Goal: Information Seeking & Learning: Learn about a topic

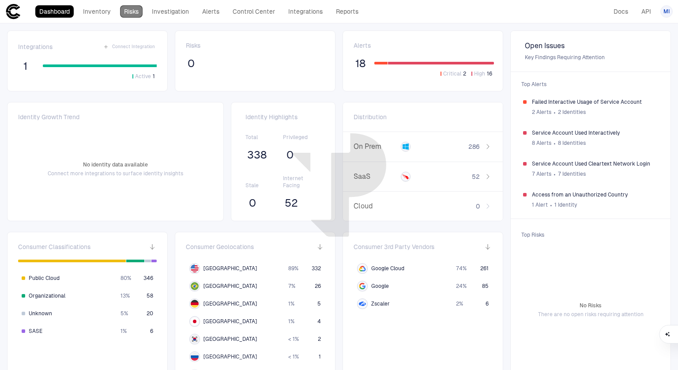
click at [130, 10] on link "Risks" at bounding box center [131, 11] width 23 height 12
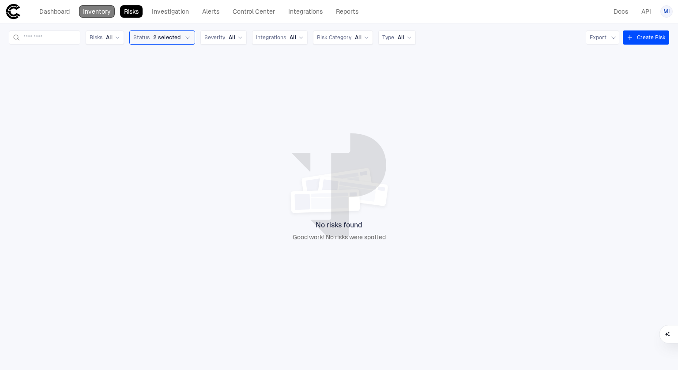
click at [102, 13] on link "Inventory" at bounding box center [97, 11] width 36 height 12
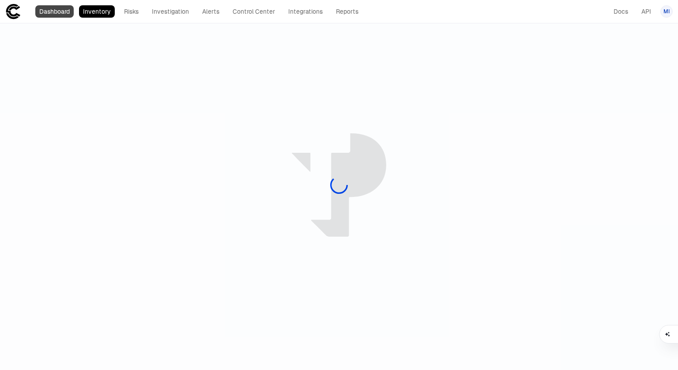
click at [61, 10] on link "Dashboard" at bounding box center [54, 11] width 38 height 12
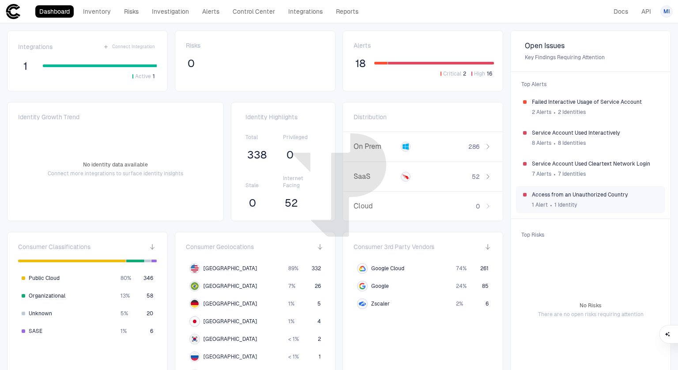
click at [561, 189] on div "Access from an Unauthorized Country 1 Alert ∙ 1 Identity" at bounding box center [590, 199] width 149 height 27
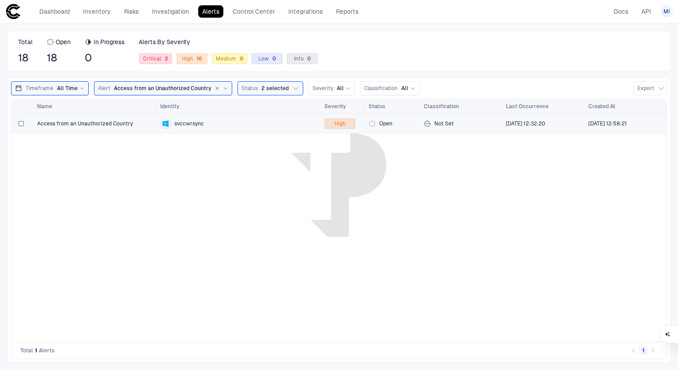
click at [118, 124] on span "Access from an Unauthorized Country" at bounding box center [85, 123] width 96 height 7
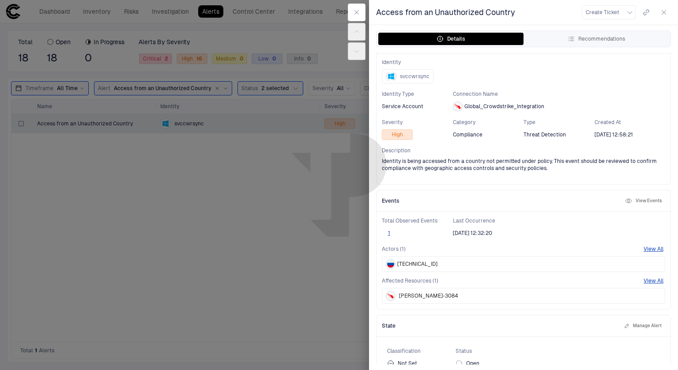
scroll to position [19, 0]
drag, startPoint x: 450, startPoint y: 162, endPoint x: 537, endPoint y: 158, distance: 87.0
click at [537, 158] on span "Identity is being accessed from a country not permitted under policy. This even…" at bounding box center [523, 164] width 283 height 14
click at [507, 184] on div "Alert Details Identity svccwrsync Identity Type Service Account Connection Name…" at bounding box center [523, 209] width 309 height 312
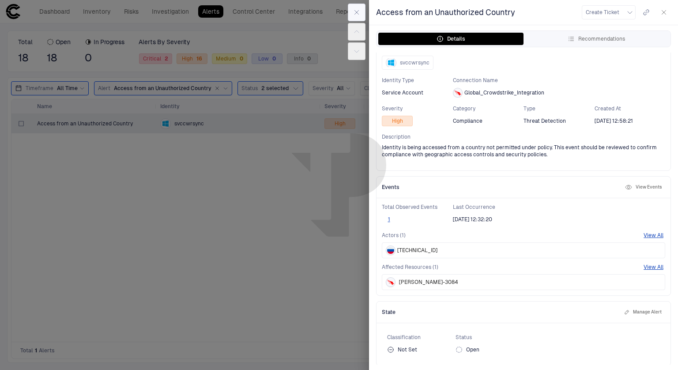
click at [353, 10] on icon "button" at bounding box center [356, 12] width 7 height 7
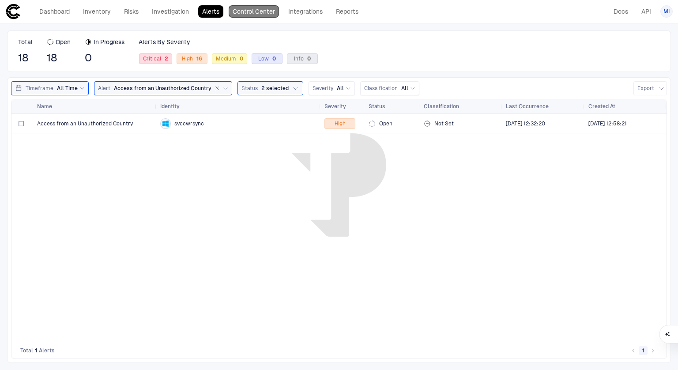
click at [261, 16] on link "Control Center" at bounding box center [254, 11] width 50 height 12
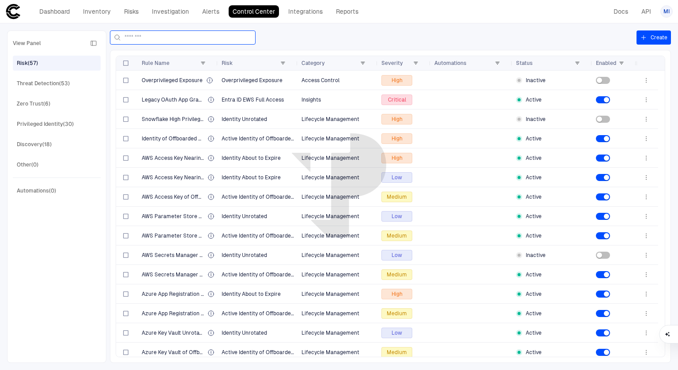
click at [167, 38] on input at bounding box center [187, 37] width 127 height 13
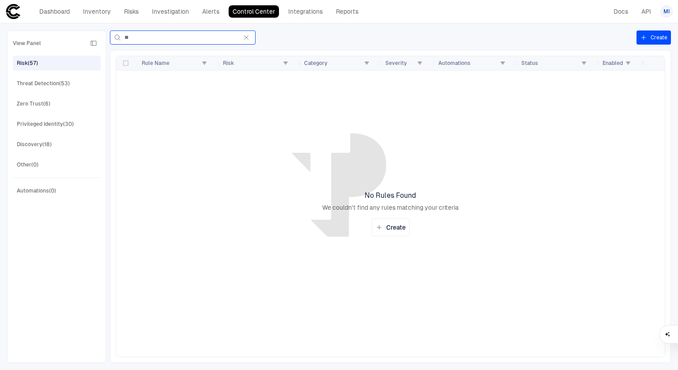
type input "*"
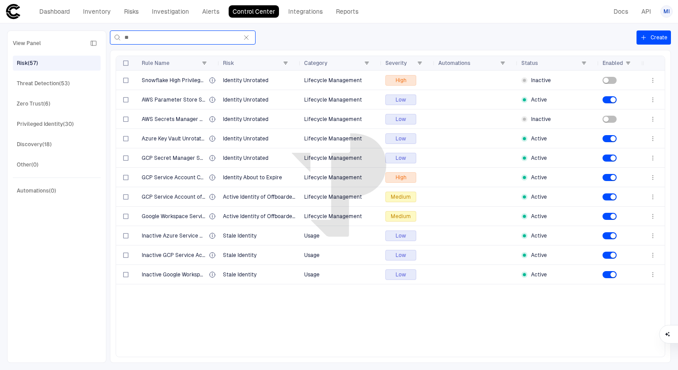
type input "*"
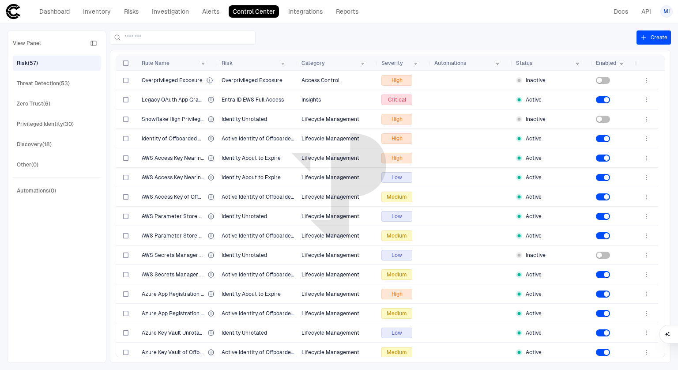
click at [49, 74] on div "View Panel Risk (57) Threat Detection (53) Zero Trust (6) Privileged Identity (…" at bounding box center [57, 196] width 88 height 321
click at [48, 83] on div "Threat Detection (53)" at bounding box center [43, 83] width 53 height 8
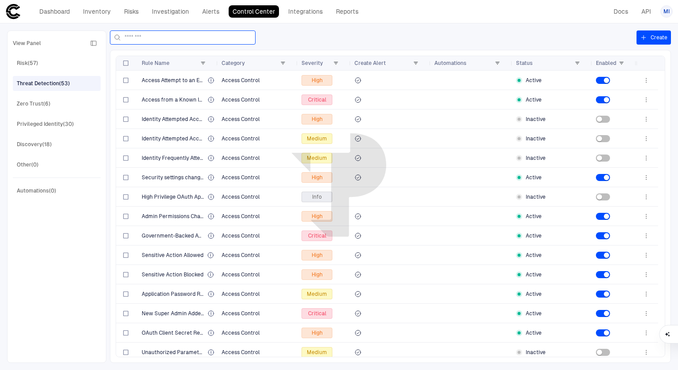
click at [170, 37] on input at bounding box center [187, 37] width 127 height 13
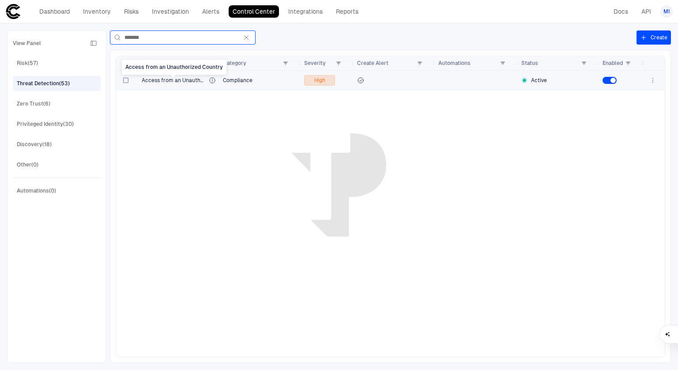
type input "*******"
click at [181, 79] on span "Access from an Unauthorized Country" at bounding box center [174, 80] width 64 height 7
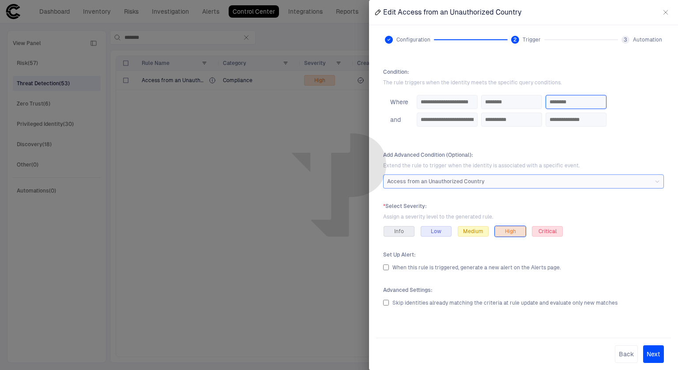
click at [601, 105] on input "********" at bounding box center [576, 101] width 53 height 13
click at [602, 98] on input "********" at bounding box center [576, 101] width 53 height 13
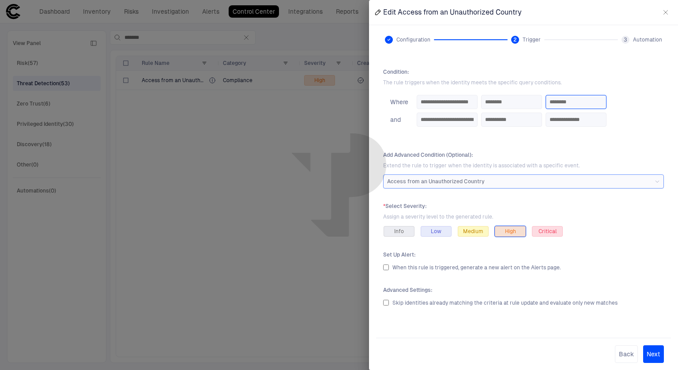
click at [602, 98] on input "********" at bounding box center [576, 101] width 53 height 13
click at [602, 102] on input "********" at bounding box center [576, 101] width 53 height 13
click at [422, 182] on div "Access from an Unauthorized Country" at bounding box center [523, 181] width 281 height 14
click at [655, 356] on button "Next" at bounding box center [653, 354] width 21 height 18
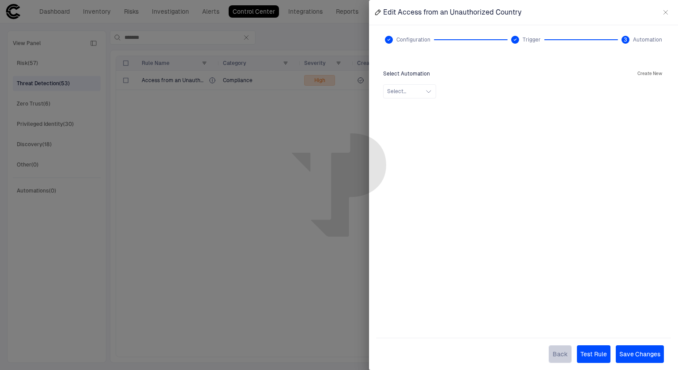
click at [556, 350] on button "Back" at bounding box center [560, 354] width 23 height 18
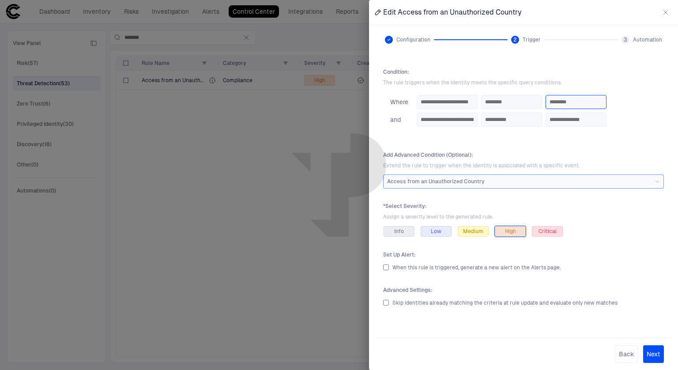
click at [596, 104] on input "********" at bounding box center [576, 101] width 53 height 13
click at [602, 102] on input "********" at bounding box center [576, 101] width 53 height 13
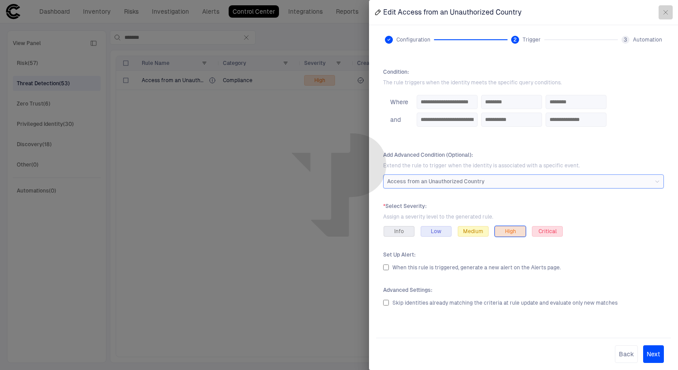
click at [662, 12] on icon "button" at bounding box center [665, 12] width 7 height 7
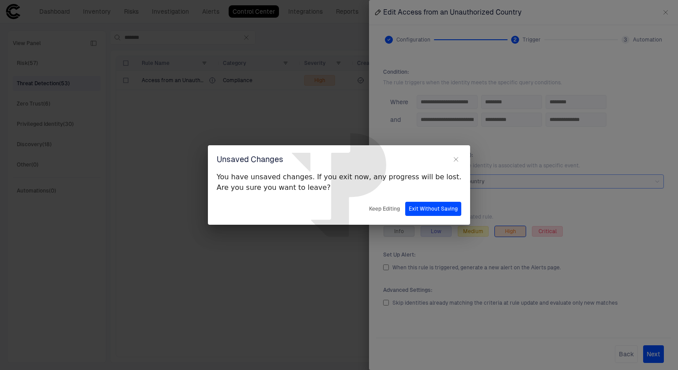
click at [411, 209] on button "Exit Without Saving" at bounding box center [433, 209] width 56 height 14
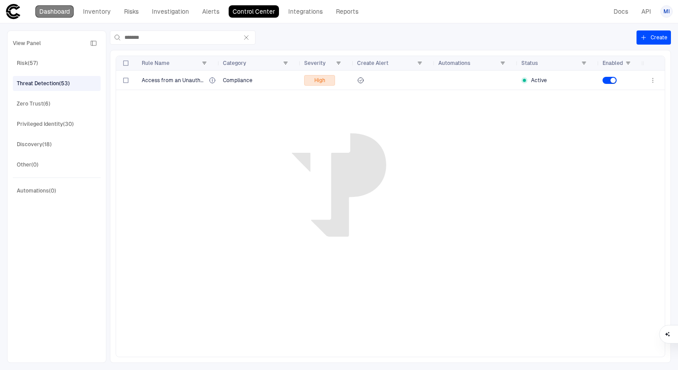
click at [67, 9] on link "Dashboard" at bounding box center [54, 11] width 38 height 12
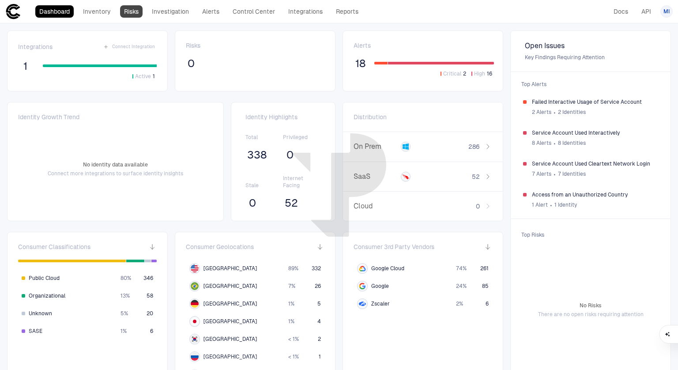
click at [126, 12] on link "Risks" at bounding box center [131, 11] width 23 height 12
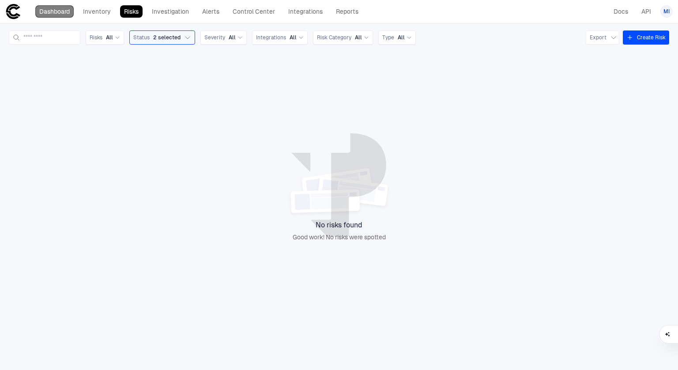
click at [46, 12] on link "Dashboard" at bounding box center [54, 11] width 38 height 12
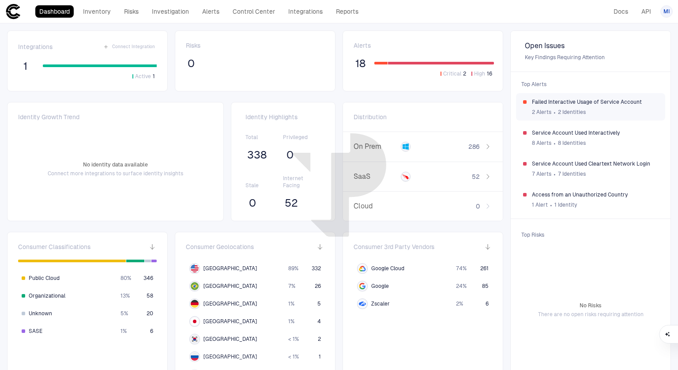
click at [538, 112] on span "2 Alerts" at bounding box center [541, 112] width 19 height 7
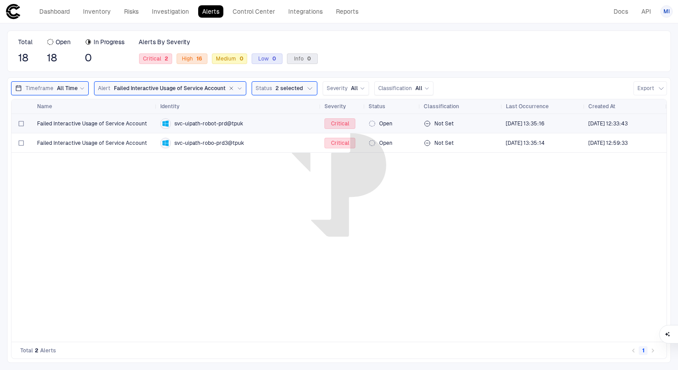
click at [200, 123] on span "svc-uipath-robot-prd@tpuk" at bounding box center [208, 123] width 69 height 7
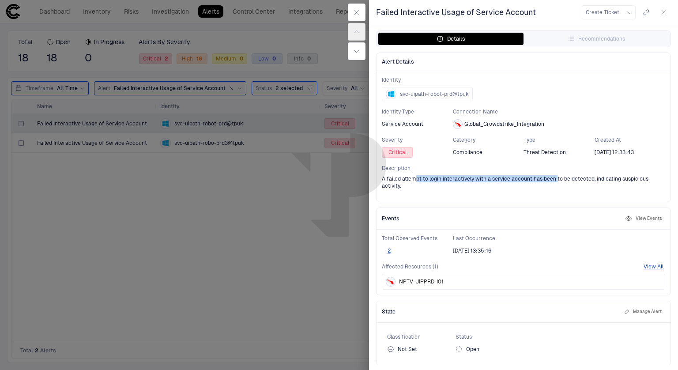
drag, startPoint x: 416, startPoint y: 176, endPoint x: 555, endPoint y: 183, distance: 138.8
click at [555, 183] on span "A failed attempt to login interactively with a service account has been to be d…" at bounding box center [523, 182] width 283 height 14
click at [587, 181] on span "A failed attempt to login interactively with a service account has been to be d…" at bounding box center [523, 182] width 283 height 14
click at [420, 39] on button "Details" at bounding box center [450, 39] width 145 height 12
click at [354, 48] on icon "button" at bounding box center [356, 51] width 7 height 7
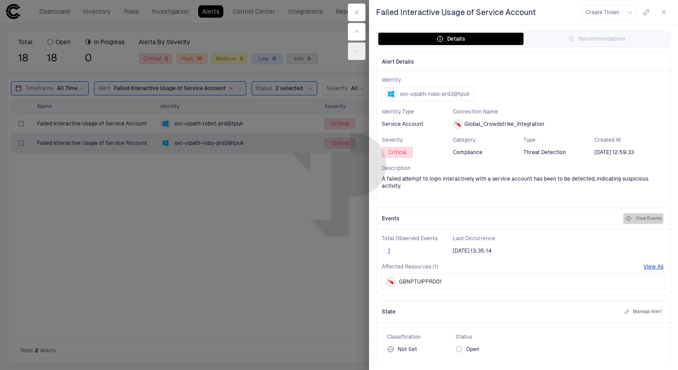
click at [641, 216] on button "View Events" at bounding box center [643, 218] width 40 height 11
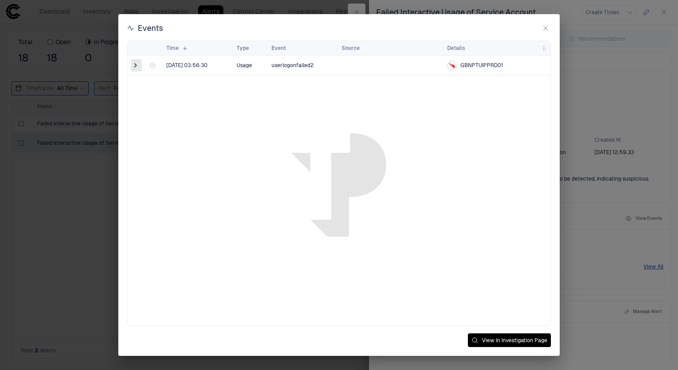
click at [132, 65] on span at bounding box center [135, 65] width 9 height 9
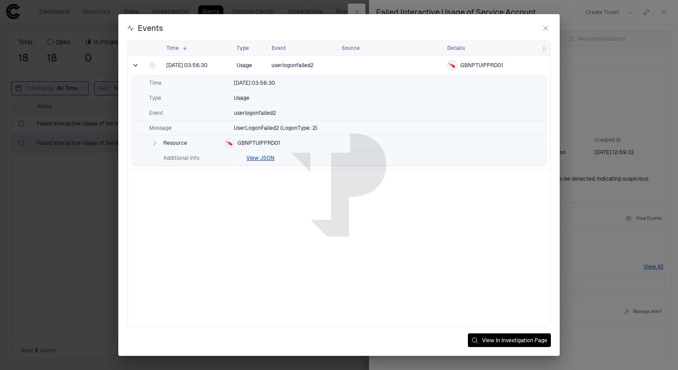
click at [155, 142] on icon "button" at bounding box center [154, 142] width 7 height 7
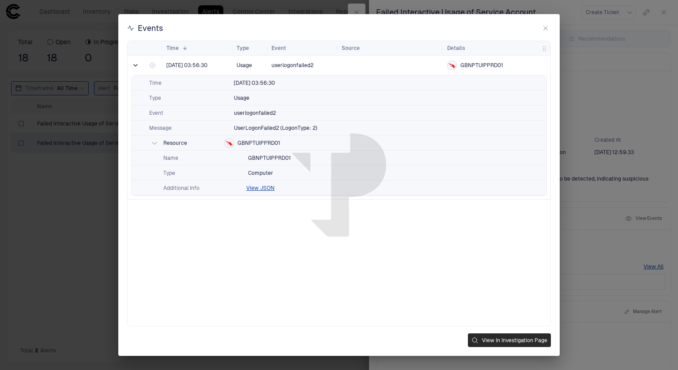
click at [502, 343] on button "View In Investigation Page" at bounding box center [509, 340] width 83 height 14
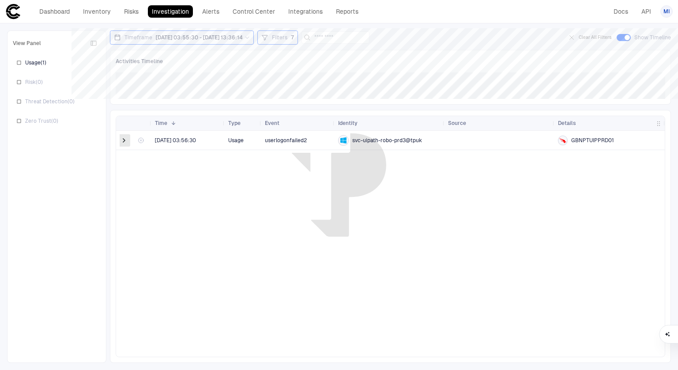
click at [123, 139] on span at bounding box center [124, 140] width 9 height 9
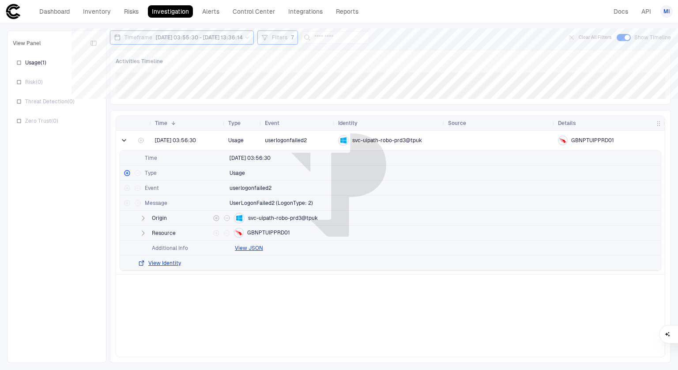
click at [141, 217] on icon "button" at bounding box center [142, 218] width 7 height 7
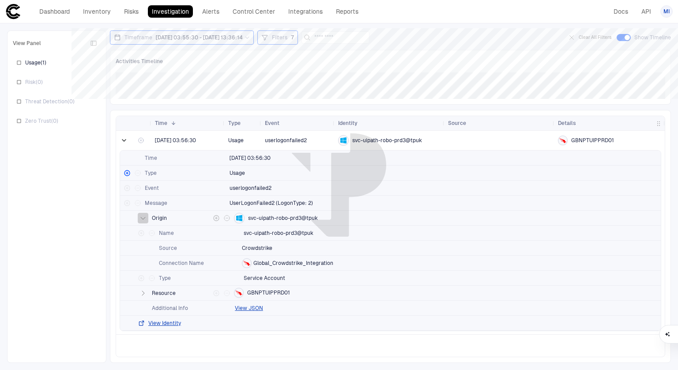
click at [143, 218] on icon "button" at bounding box center [142, 218] width 7 height 7
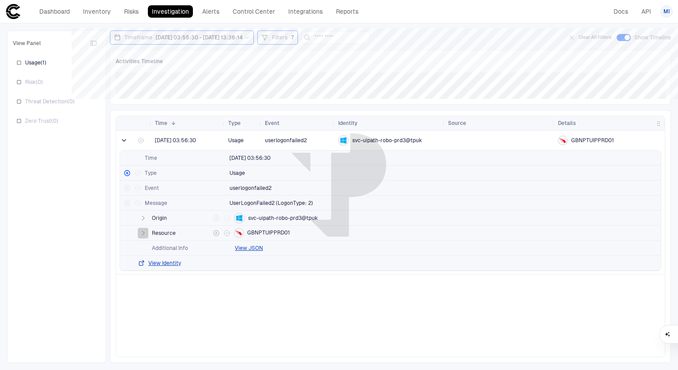
click at [143, 230] on icon "button" at bounding box center [142, 233] width 7 height 7
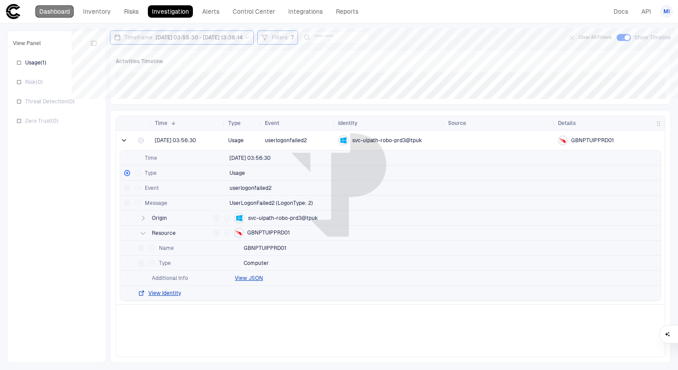
click at [56, 8] on link "Dashboard" at bounding box center [54, 11] width 38 height 12
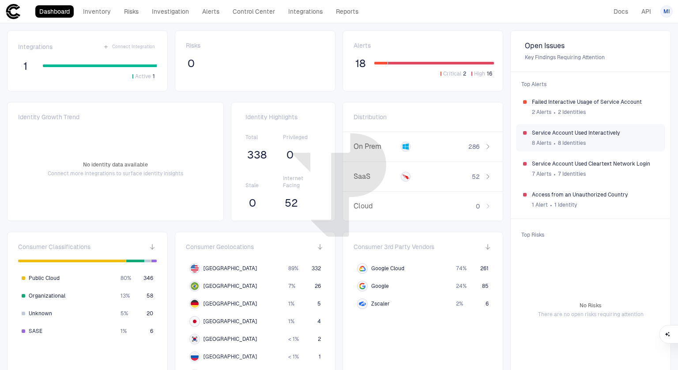
click at [550, 131] on span "Service Account Used Interactively" at bounding box center [595, 132] width 126 height 7
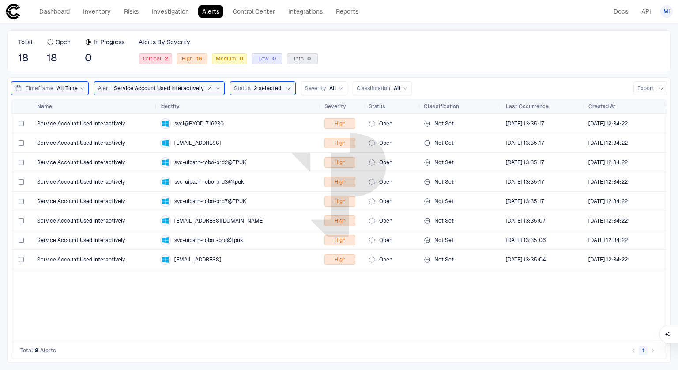
click at [155, 87] on span "Service Account Used Interactively" at bounding box center [159, 88] width 90 height 7
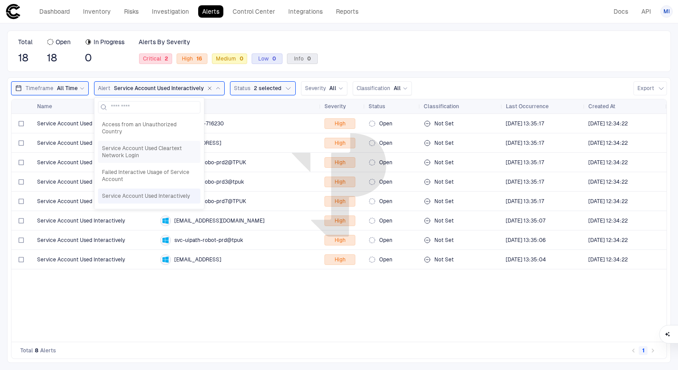
click at [149, 145] on span "Service Account Used Cleartext Network Login" at bounding box center [149, 152] width 94 height 14
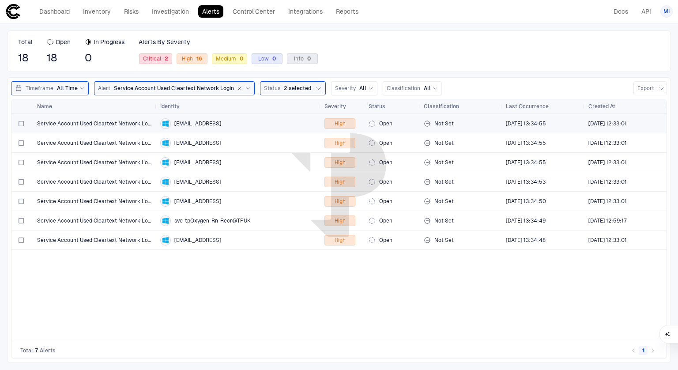
click at [128, 120] on span "Service Account Used Cleartext Network Login" at bounding box center [95, 123] width 116 height 7
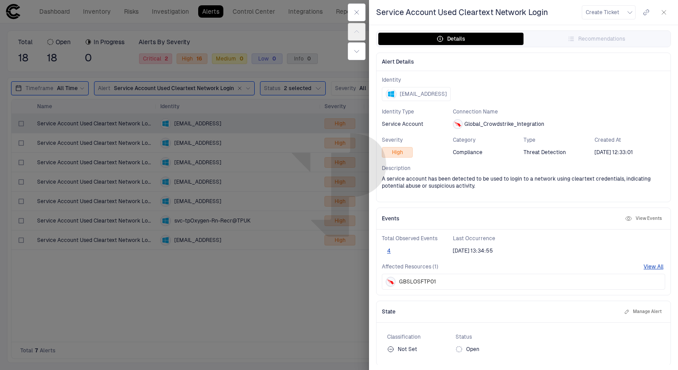
click at [636, 218] on button "View Events" at bounding box center [643, 218] width 40 height 11
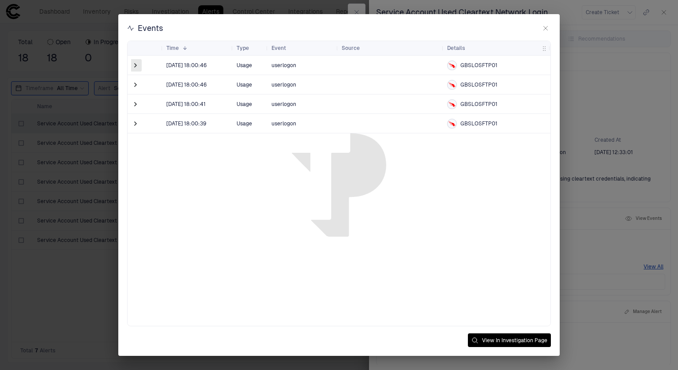
click at [136, 65] on span at bounding box center [135, 65] width 9 height 9
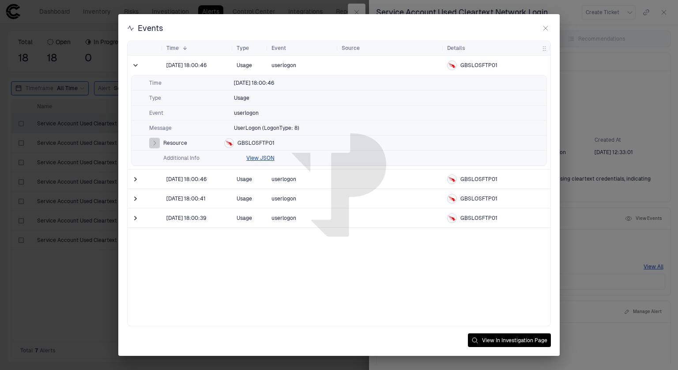
click at [152, 143] on icon "button" at bounding box center [154, 142] width 7 height 7
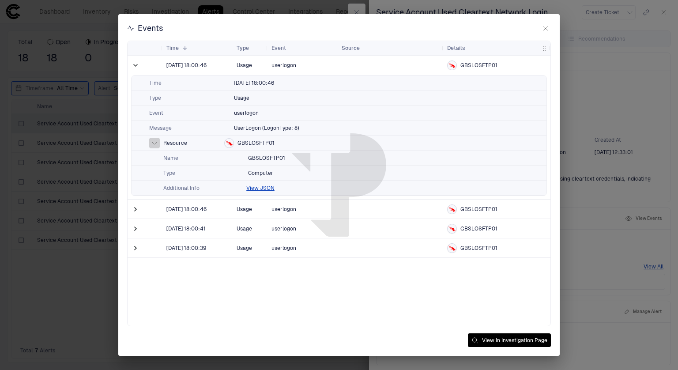
click at [152, 143] on icon "button" at bounding box center [154, 142] width 7 height 7
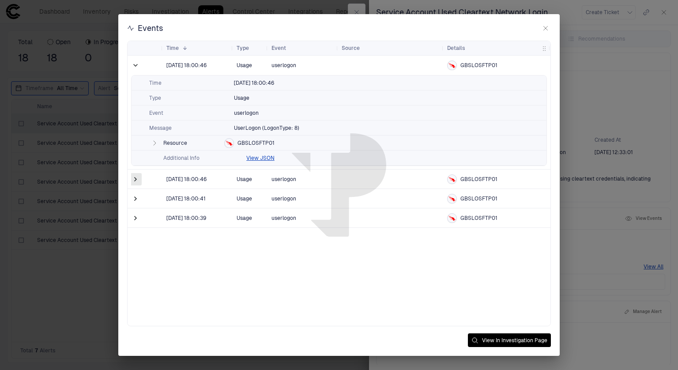
click at [136, 180] on span at bounding box center [135, 179] width 9 height 9
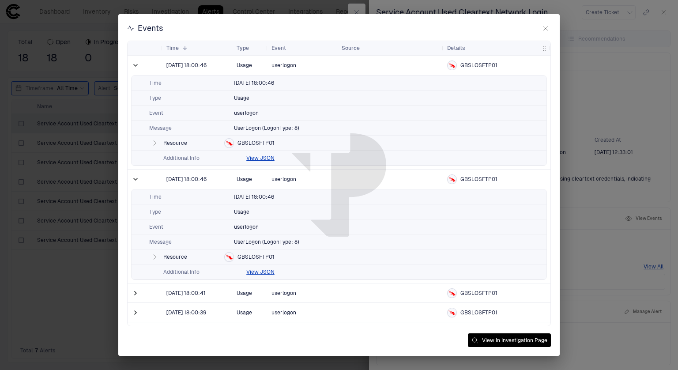
click at [136, 180] on span at bounding box center [135, 179] width 9 height 9
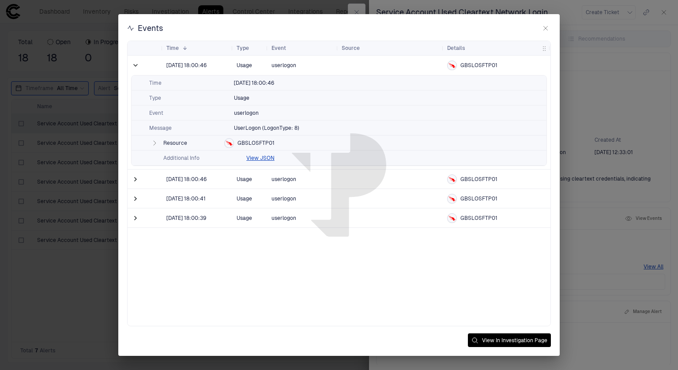
click at [136, 70] on span at bounding box center [135, 65] width 9 height 18
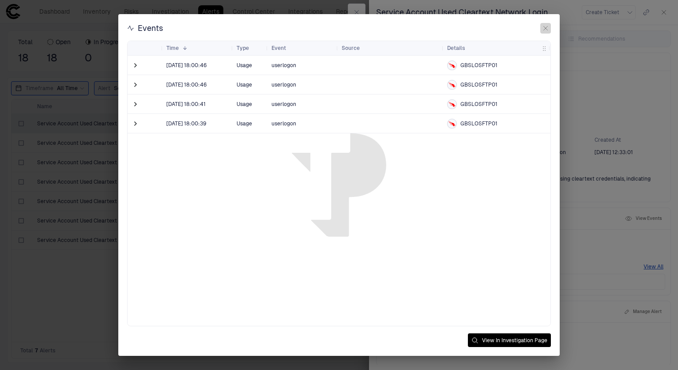
click at [546, 28] on icon "button" at bounding box center [545, 28] width 7 height 7
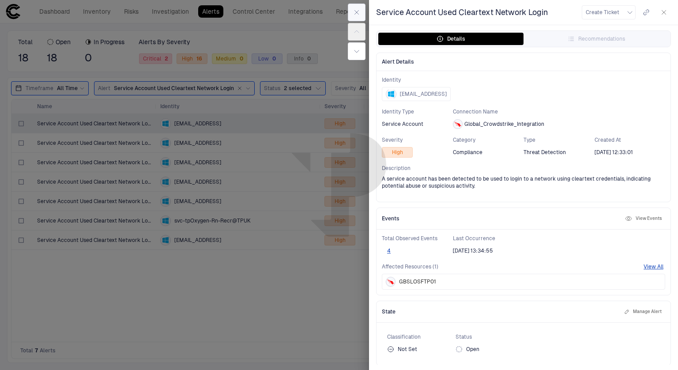
click at [354, 13] on icon "button" at bounding box center [356, 12] width 7 height 7
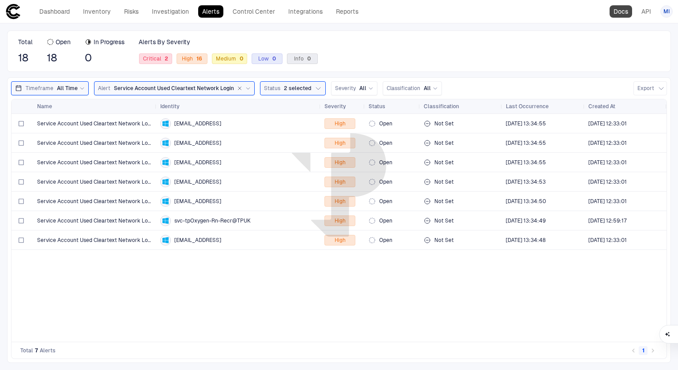
click at [618, 15] on link "Docs" at bounding box center [621, 11] width 23 height 12
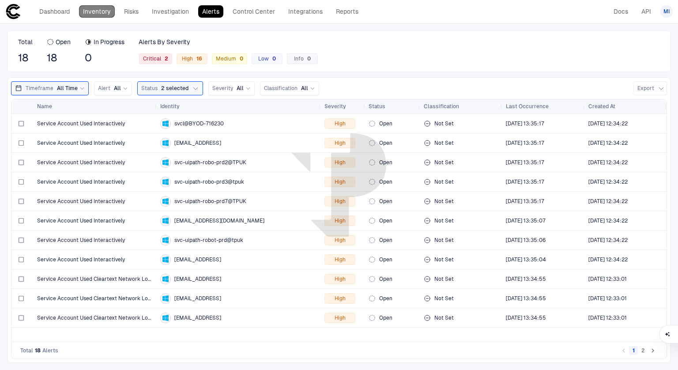
click at [83, 8] on link "Inventory" at bounding box center [97, 11] width 36 height 12
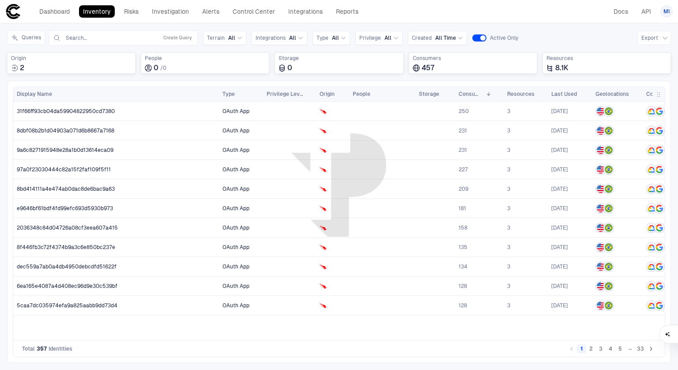
drag, startPoint x: 99, startPoint y: 93, endPoint x: 216, endPoint y: 110, distance: 117.7
click at [216, 110] on div "Display Name Type 1" at bounding box center [338, 213] width 651 height 253
click at [591, 351] on button "2" at bounding box center [591, 348] width 9 height 9
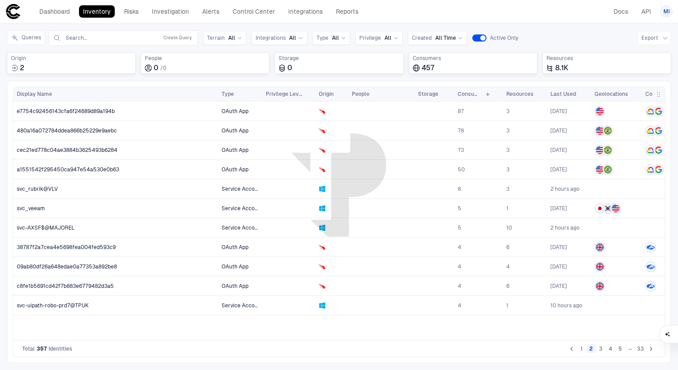
click at [654, 348] on icon "Go to next page" at bounding box center [651, 349] width 8 height 8
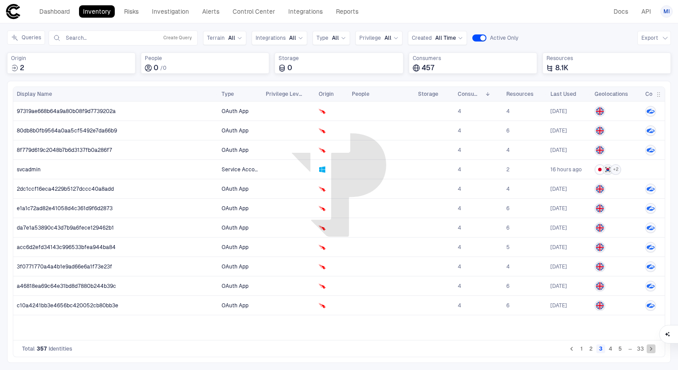
click at [650, 348] on icon "Go to next page" at bounding box center [651, 349] width 8 height 8
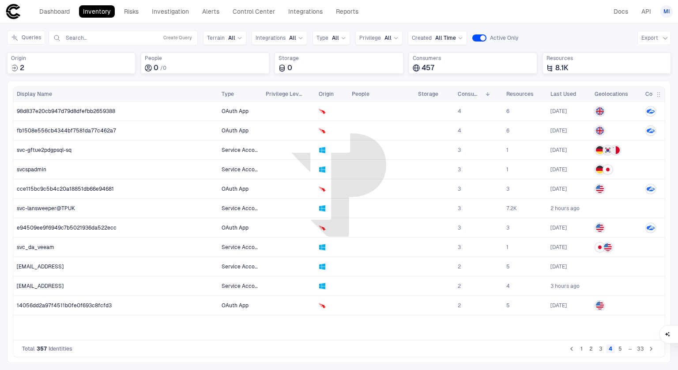
click at [650, 348] on icon "Go to next page" at bounding box center [651, 349] width 8 height 8
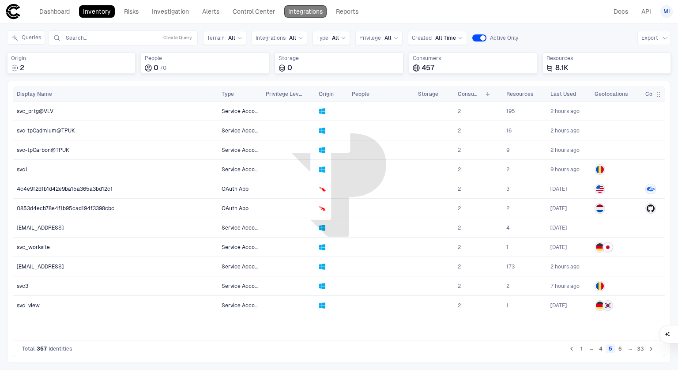
click at [294, 8] on link "Integrations" at bounding box center [305, 11] width 42 height 12
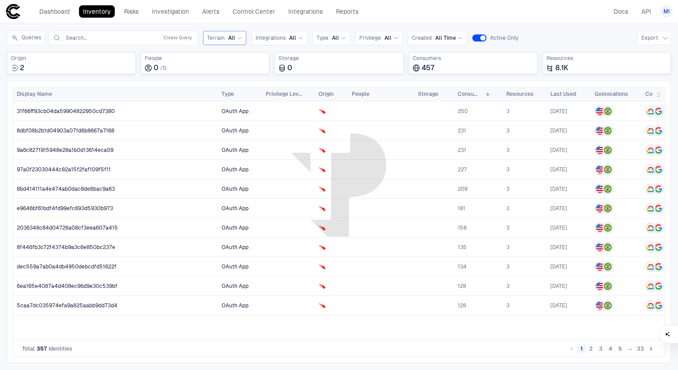
click at [234, 39] on div "All" at bounding box center [235, 37] width 14 height 7
click at [234, 40] on div "All" at bounding box center [235, 37] width 14 height 7
click at [333, 33] on div "Type All" at bounding box center [331, 38] width 30 height 10
click at [388, 24] on div "Inventory Navigator Discovery AD Service Accounts Access from Non-Org Addresses…" at bounding box center [339, 196] width 678 height 346
click at [393, 37] on icon at bounding box center [395, 37] width 5 height 5
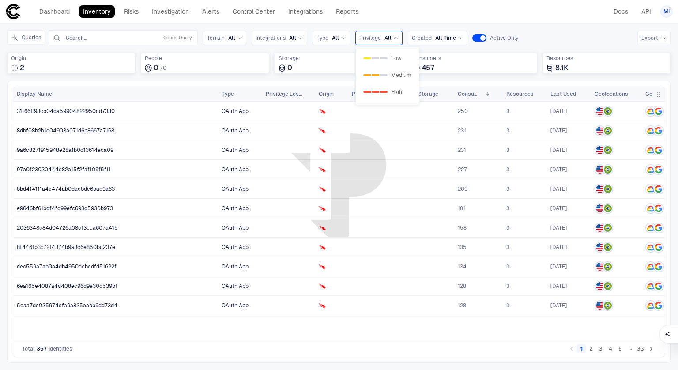
click at [400, 23] on div "Inventory Navigator Discovery AD Service Accounts Access from Non-Org Addresses…" at bounding box center [339, 196] width 678 height 346
click at [23, 40] on button "Queries" at bounding box center [26, 37] width 38 height 14
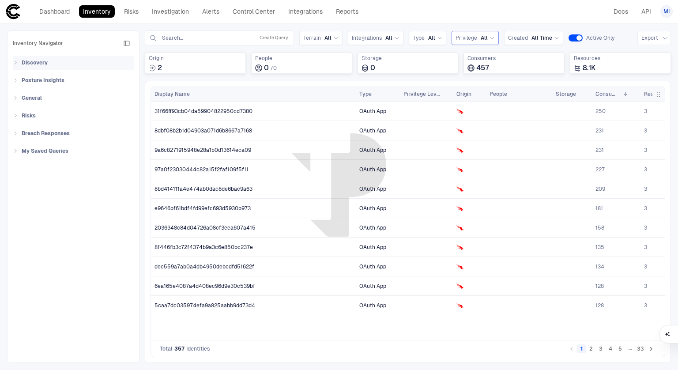
click at [15, 64] on icon at bounding box center [16, 63] width 2 height 4
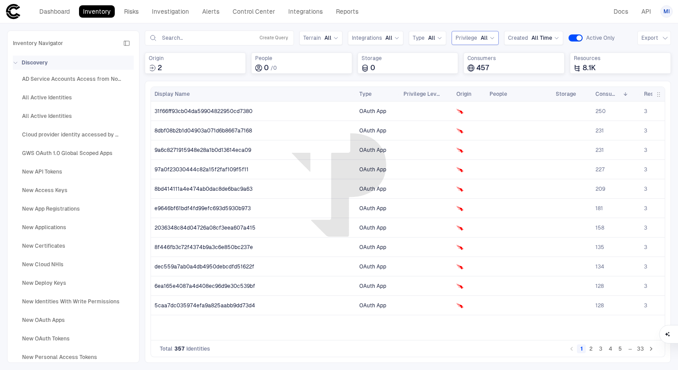
click at [15, 64] on icon at bounding box center [15, 62] width 5 height 5
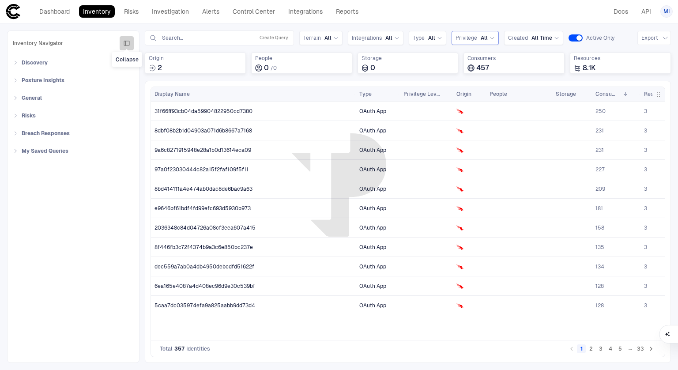
click at [127, 42] on icon "button" at bounding box center [126, 43] width 7 height 7
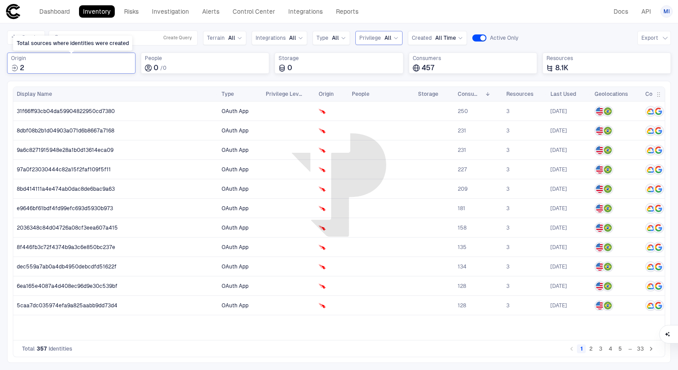
click at [66, 63] on div "Origin 2" at bounding box center [71, 64] width 120 height 18
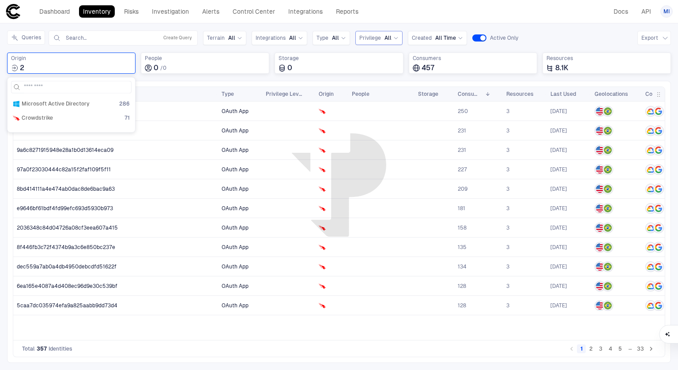
click at [193, 77] on div "Queries Search... Create Query Terrain All Integrations All Type All Privilege …" at bounding box center [339, 55] width 664 height 50
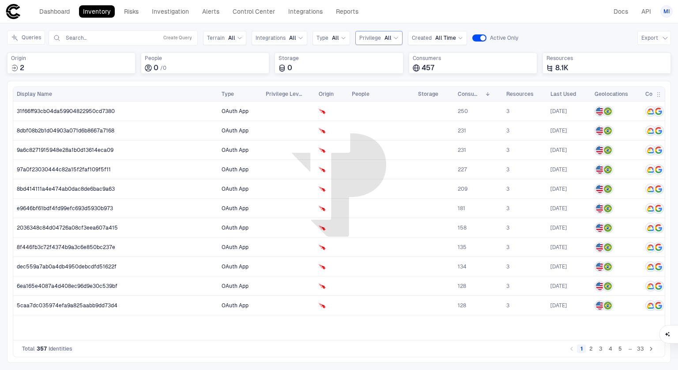
click at [372, 37] on span "Privilege" at bounding box center [370, 37] width 22 height 7
click at [371, 88] on div "0 1 2 High" at bounding box center [387, 91] width 48 height 7
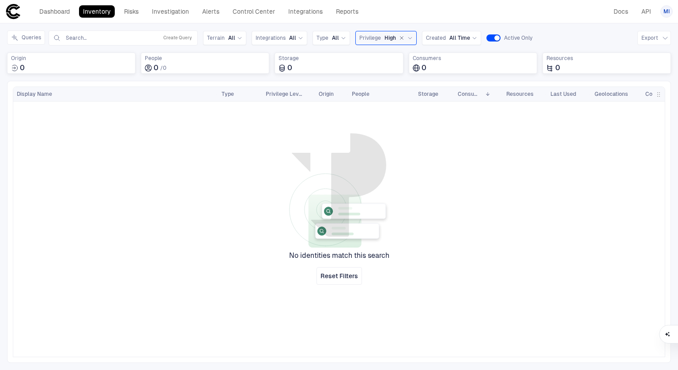
click at [386, 40] on span "High" at bounding box center [389, 37] width 11 height 7
click at [381, 77] on div "0 1 2 Medium" at bounding box center [387, 75] width 48 height 7
click at [408, 36] on icon "button" at bounding box center [410, 37] width 5 height 5
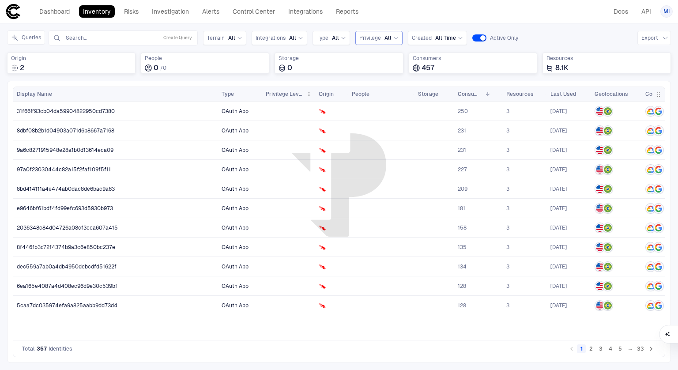
click at [284, 95] on span "Privilege Level" at bounding box center [284, 93] width 37 height 7
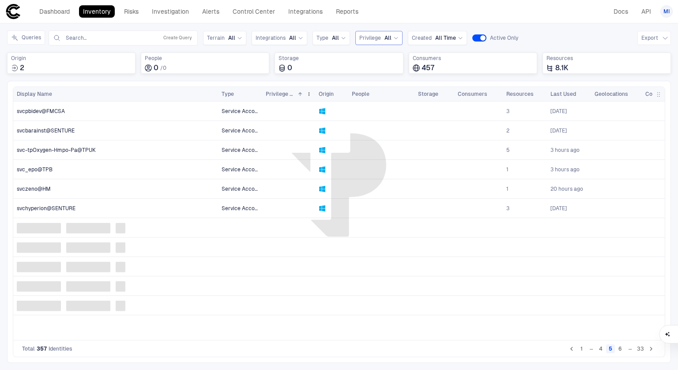
click at [284, 95] on span "Privilege Level" at bounding box center [280, 93] width 28 height 7
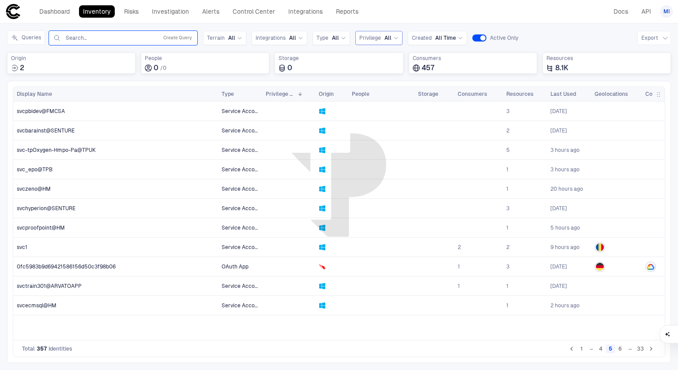
click at [131, 38] on input "text" at bounding box center [110, 37] width 90 height 7
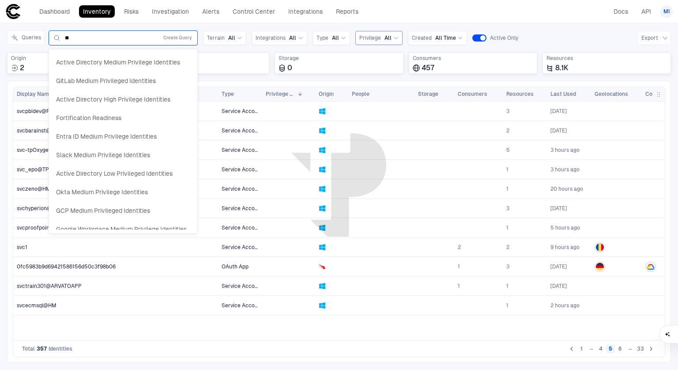
type input "*"
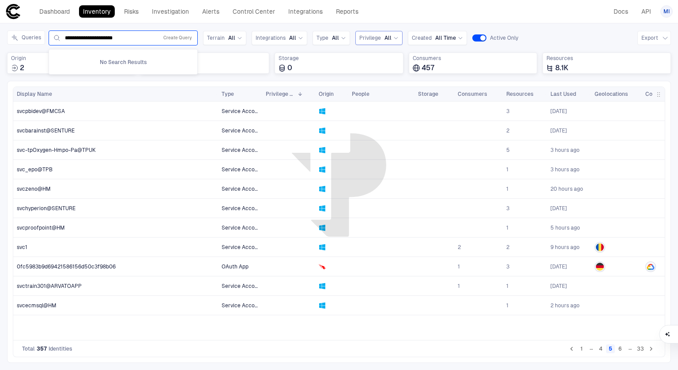
type input "**********"
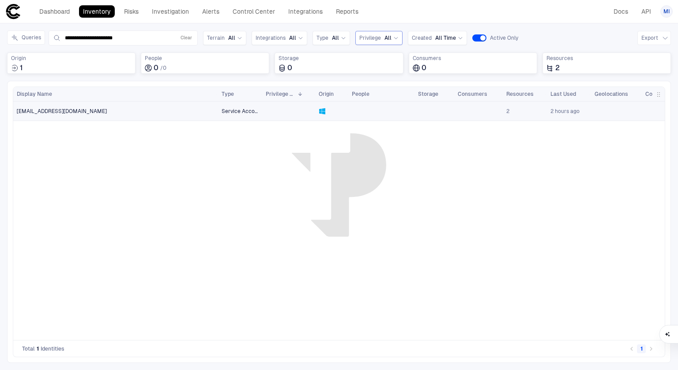
click at [106, 110] on span "svc-statsmanager@teleperformanceusa.com" at bounding box center [62, 111] width 90 height 7
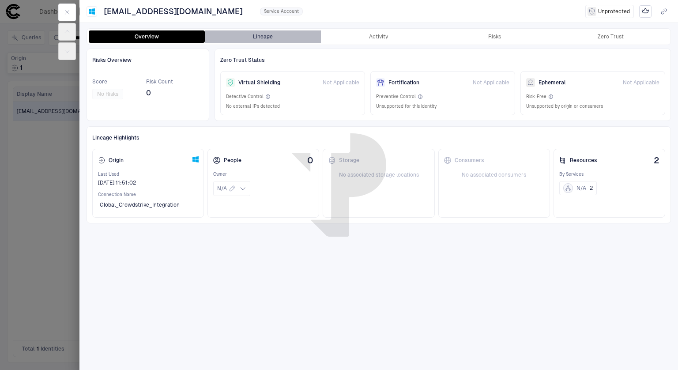
click at [267, 35] on button "Lineage" at bounding box center [263, 36] width 116 height 12
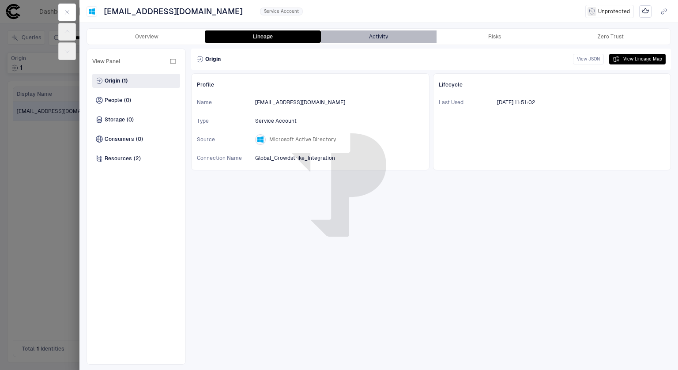
click at [388, 33] on button "Activity" at bounding box center [379, 36] width 116 height 12
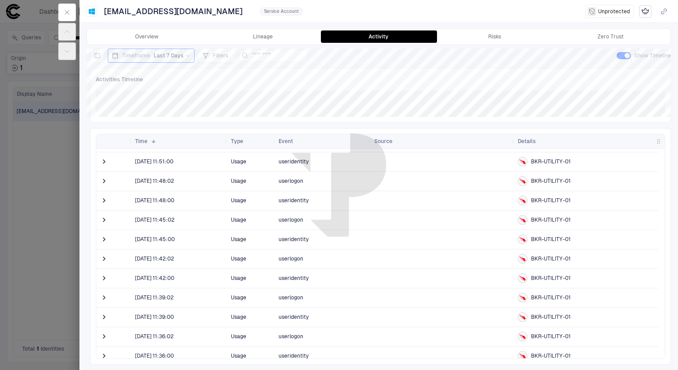
scroll to position [17, 0]
click at [106, 180] on span at bounding box center [104, 180] width 9 height 9
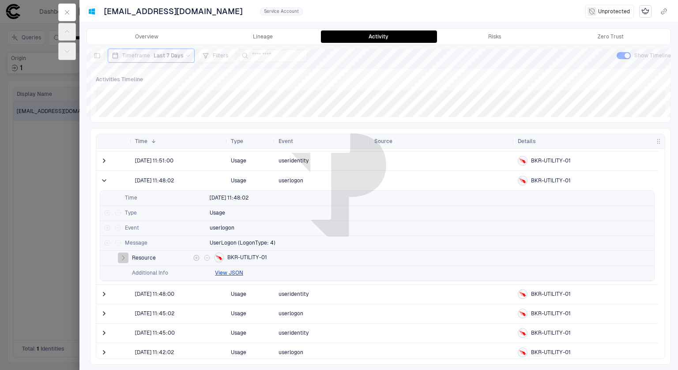
click at [124, 258] on icon "button" at bounding box center [123, 257] width 7 height 7
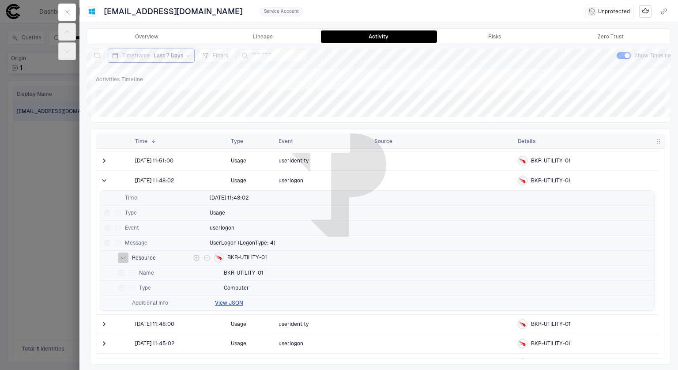
click at [124, 258] on icon "button" at bounding box center [123, 257] width 7 height 7
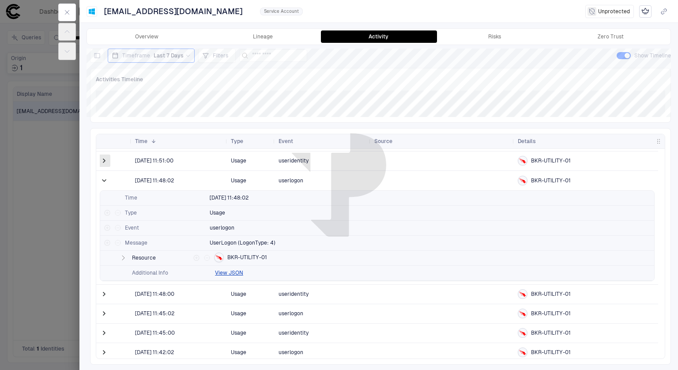
click at [104, 162] on span at bounding box center [104, 160] width 9 height 9
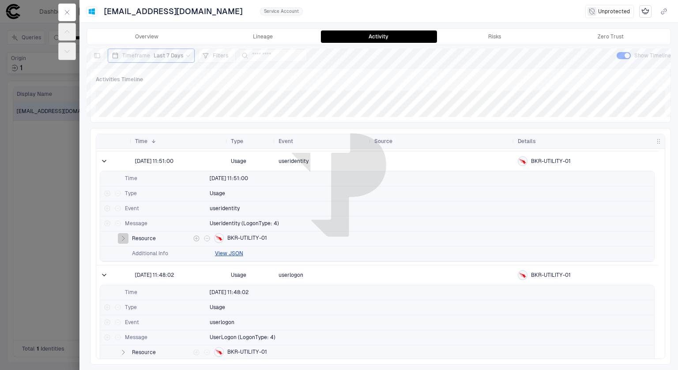
click at [124, 240] on icon "button" at bounding box center [123, 238] width 7 height 7
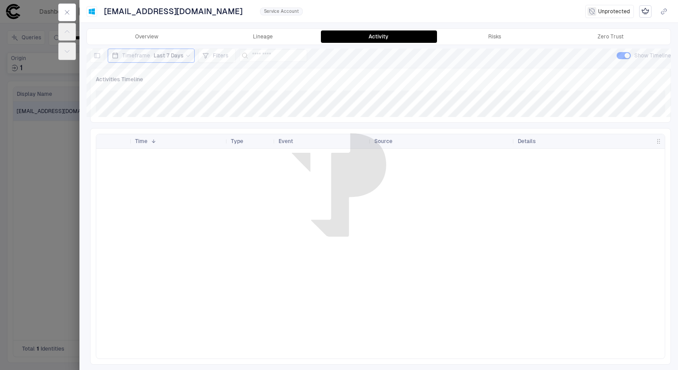
scroll to position [0, 0]
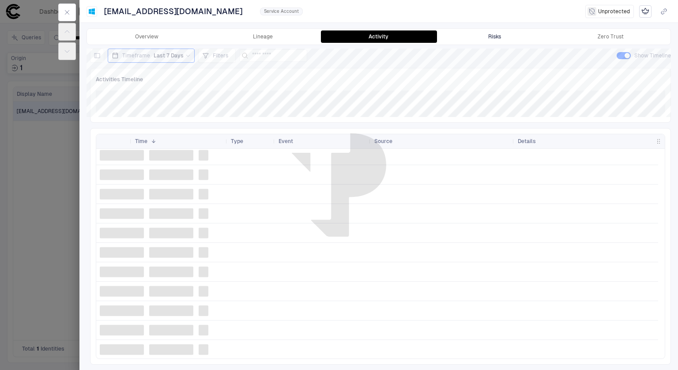
click at [490, 34] on div "Risks" at bounding box center [494, 36] width 13 height 7
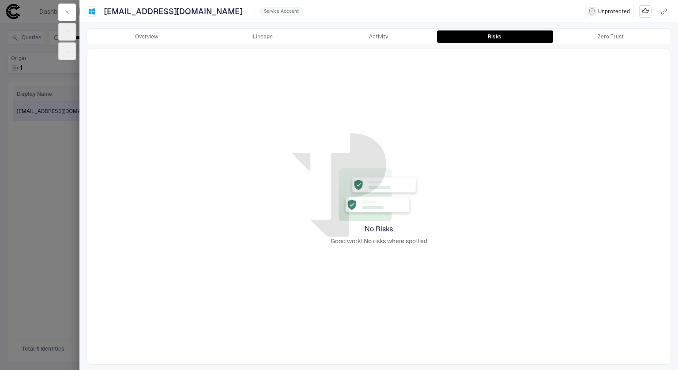
click at [611, 11] on span "Unprotected" at bounding box center [614, 11] width 32 height 7
click at [613, 38] on div "Zero Trust" at bounding box center [611, 36] width 26 height 7
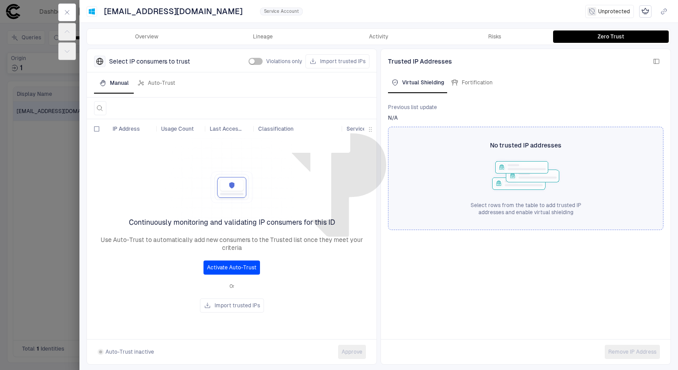
drag, startPoint x: 172, startPoint y: 218, endPoint x: 312, endPoint y: 220, distance: 140.4
click at [312, 220] on div at bounding box center [231, 196] width 279 height 132
drag, startPoint x: 342, startPoint y: 225, endPoint x: 141, endPoint y: 226, distance: 200.8
click at [141, 226] on div at bounding box center [231, 196] width 279 height 132
click at [477, 81] on div "Fortification" at bounding box center [471, 82] width 41 height 7
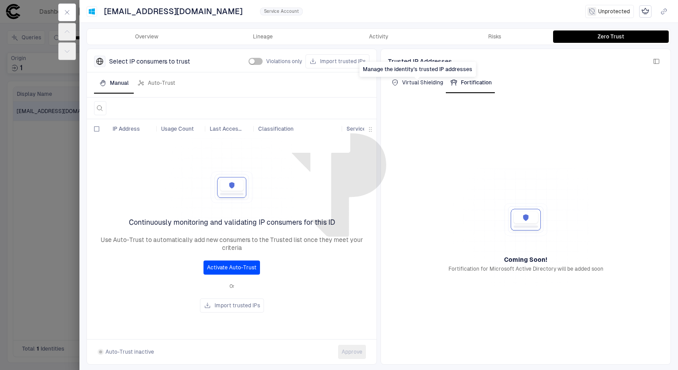
click at [424, 82] on div "Virtual Shielding" at bounding box center [418, 82] width 52 height 7
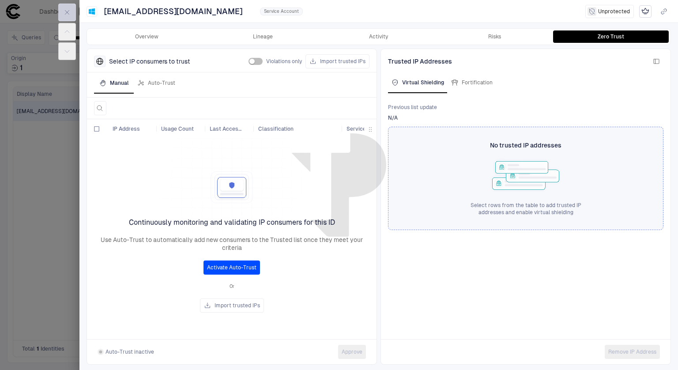
click at [69, 10] on icon "button" at bounding box center [67, 12] width 7 height 7
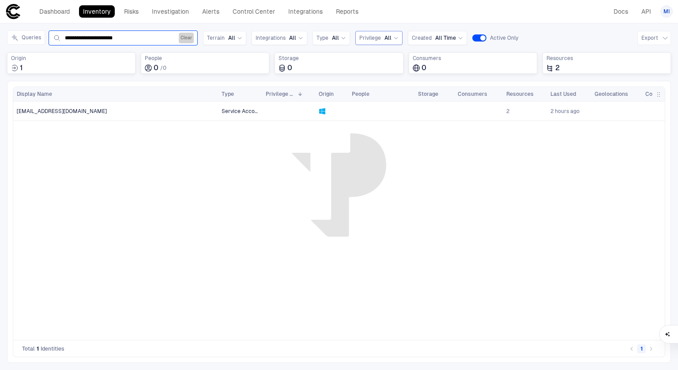
click at [186, 38] on button "Clear" at bounding box center [186, 38] width 15 height 11
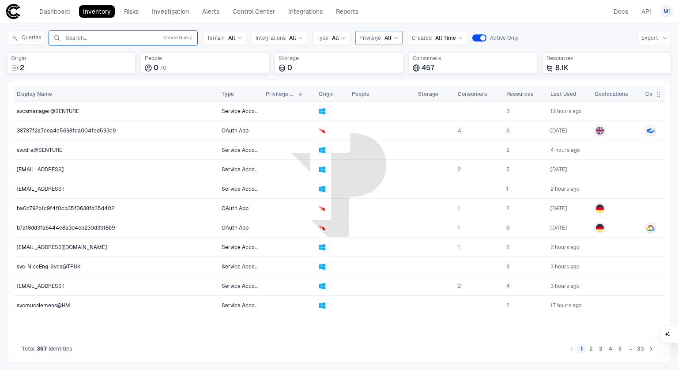
click at [89, 37] on input "text" at bounding box center [110, 37] width 90 height 7
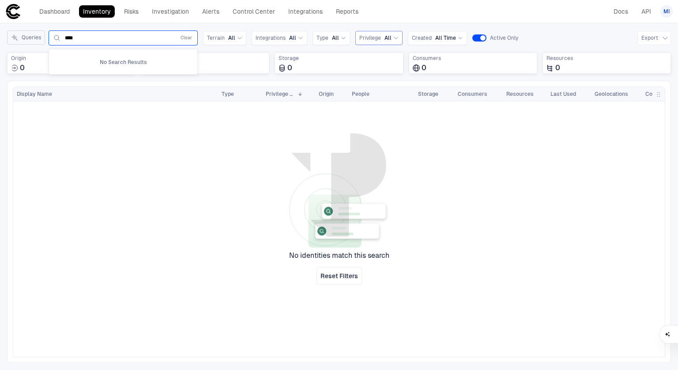
drag, startPoint x: 89, startPoint y: 37, endPoint x: 18, endPoint y: 39, distance: 71.1
click at [18, 39] on div "Queries 0 results available for search term emea. Use Up and Down to choose opt…" at bounding box center [102, 37] width 191 height 15
type input "*****"
drag, startPoint x: 90, startPoint y: 38, endPoint x: 21, endPoint y: 34, distance: 69.0
click at [21, 34] on div "Queries 0 results available for search term cemea. Use Up and Down to choose op…" at bounding box center [102, 37] width 191 height 15
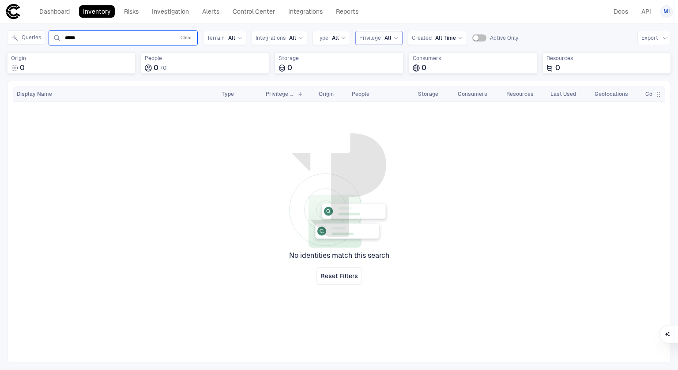
drag, startPoint x: 123, startPoint y: 35, endPoint x: 0, endPoint y: 49, distance: 123.5
click at [0, 49] on div "Inventory Navigator Discovery AD Service Accounts Access from Non-Org Addresses…" at bounding box center [339, 196] width 678 height 346
type input "*"
type input "**********"
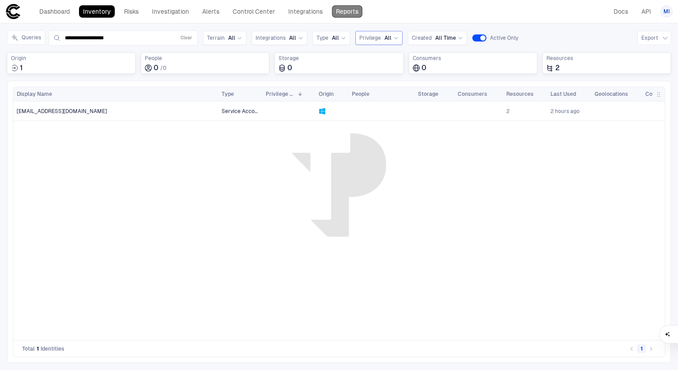
click at [348, 12] on link "Reports" at bounding box center [347, 11] width 30 height 12
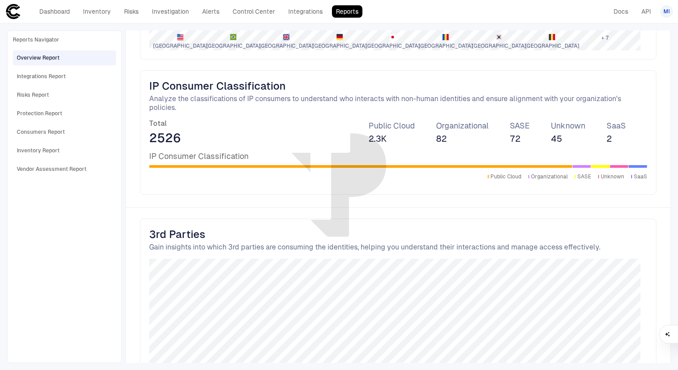
scroll to position [1136, 0]
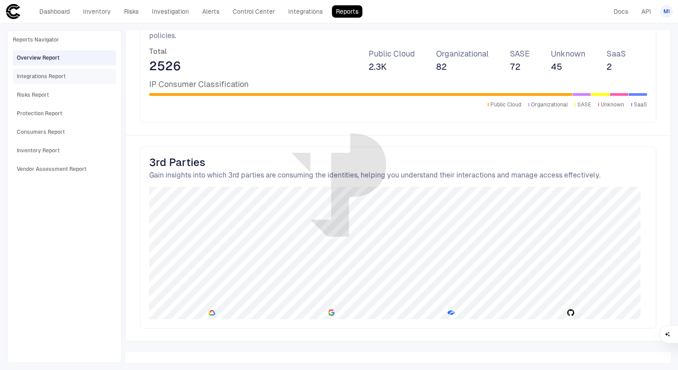
click at [46, 75] on div "Integrations Report" at bounding box center [41, 76] width 49 height 8
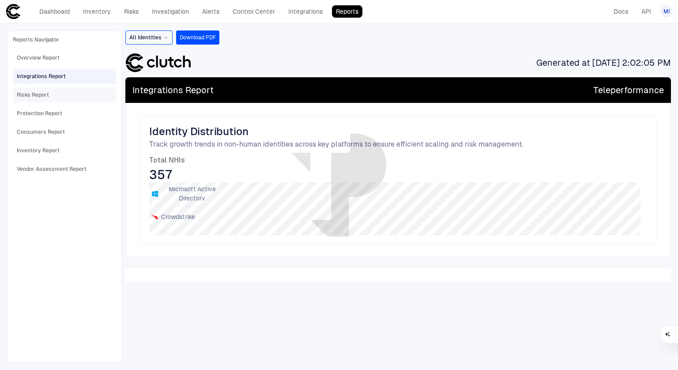
click at [41, 95] on div "Risks Report" at bounding box center [33, 95] width 32 height 8
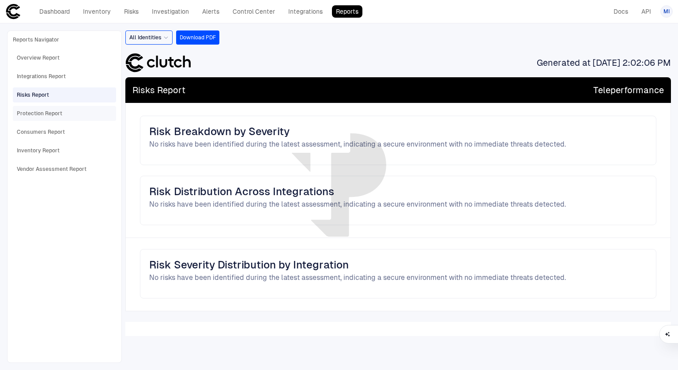
click at [43, 114] on div "Protection Report" at bounding box center [39, 113] width 45 height 8
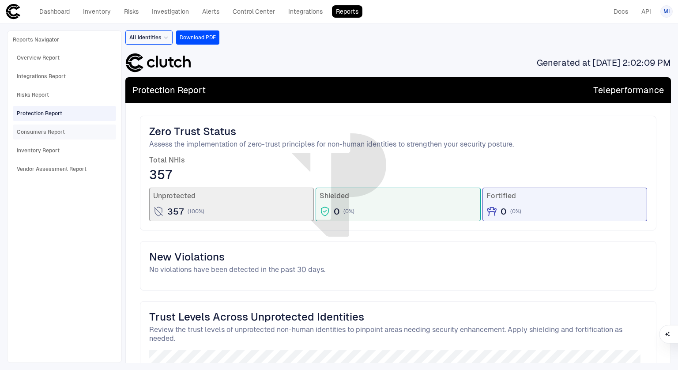
click at [44, 126] on span "Consumers Report" at bounding box center [41, 131] width 48 height 11
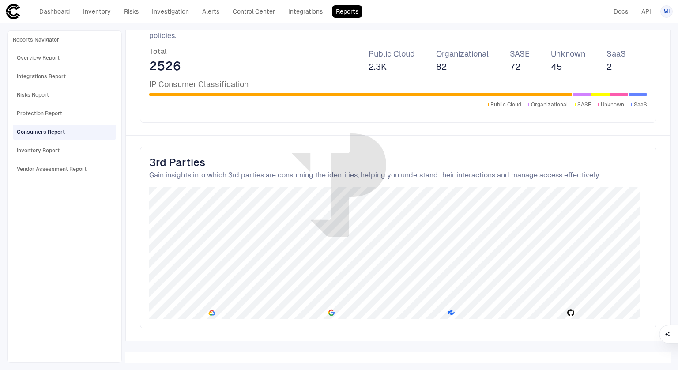
scroll to position [575, 0]
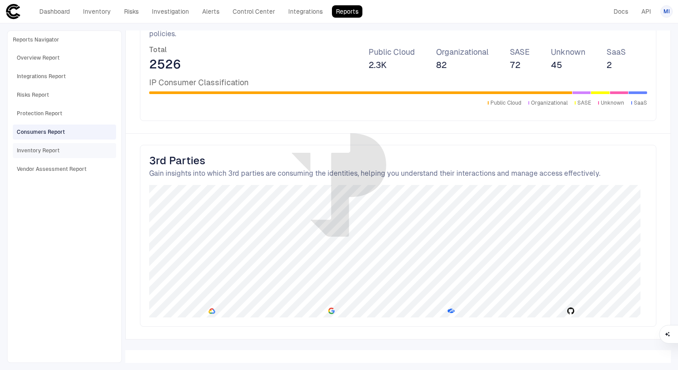
click at [51, 152] on div "Inventory Report" at bounding box center [38, 151] width 43 height 8
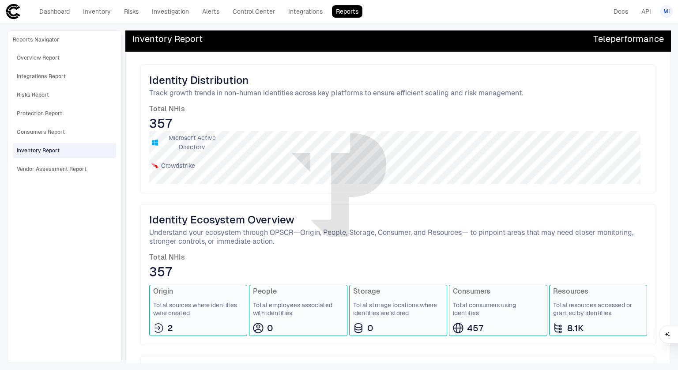
scroll to position [240, 0]
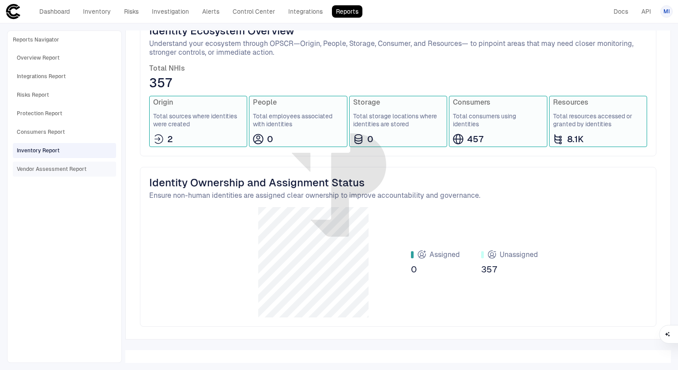
click at [58, 167] on div "Vendor Assessment Report" at bounding box center [52, 169] width 70 height 8
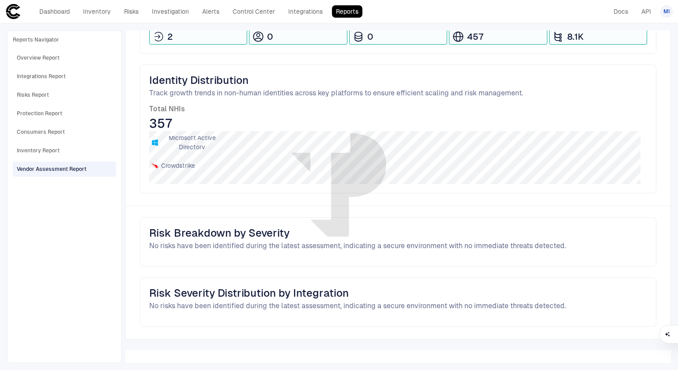
scroll to position [0, 0]
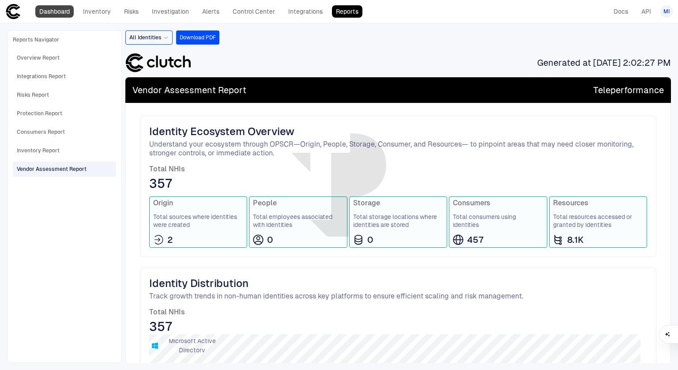
click at [52, 8] on link "Dashboard" at bounding box center [54, 11] width 38 height 12
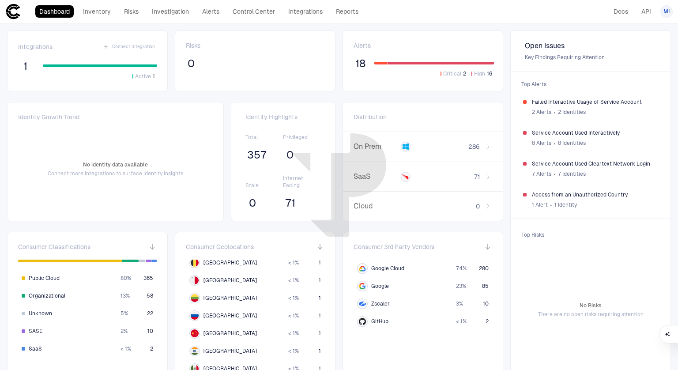
scroll to position [184, 0]
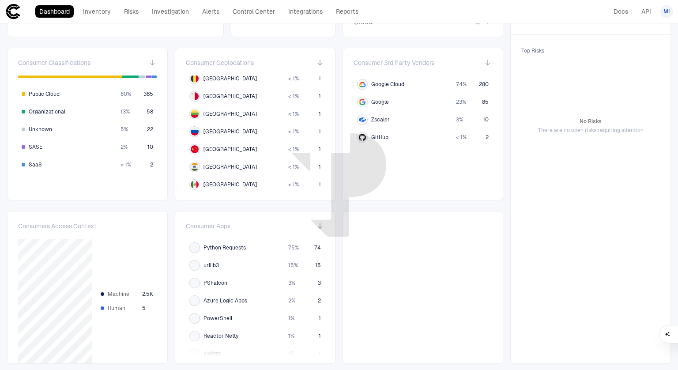
click at [366, 215] on div at bounding box center [423, 287] width 161 height 153
click at [237, 246] on span "Python Requests" at bounding box center [224, 247] width 42 height 7
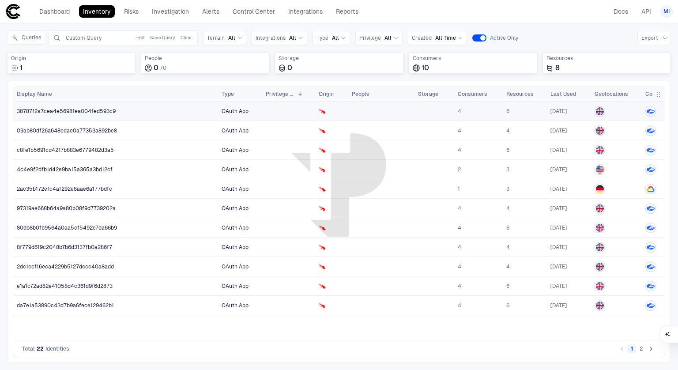
click at [113, 111] on span "38787f2a7cea4e5698fea004fed593c9" at bounding box center [66, 111] width 99 height 7
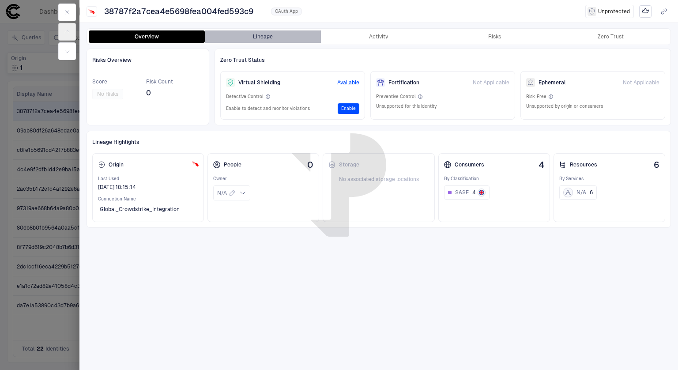
click at [254, 41] on button "Lineage" at bounding box center [263, 36] width 116 height 12
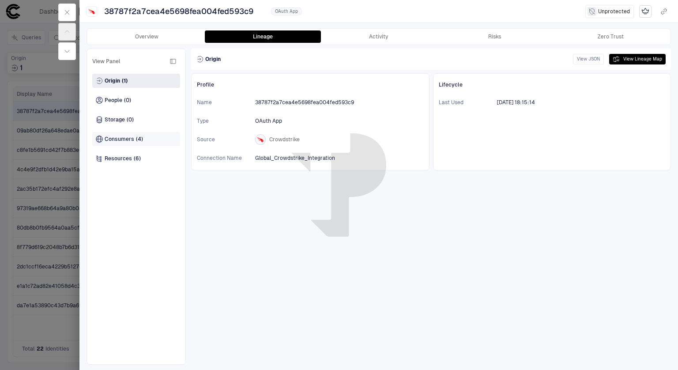
click at [127, 141] on span "Consumers" at bounding box center [120, 139] width 30 height 7
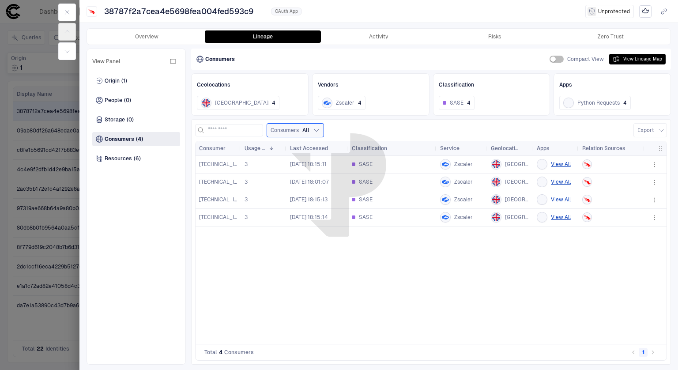
click at [60, 3] on div at bounding box center [67, 32] width 25 height 64
click at [70, 18] on button "button" at bounding box center [67, 13] width 18 height 18
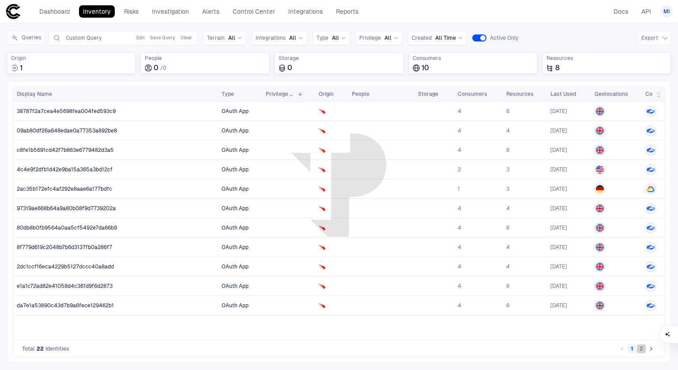
click at [641, 351] on button "2" at bounding box center [641, 348] width 9 height 9
